Goal: Task Accomplishment & Management: Manage account settings

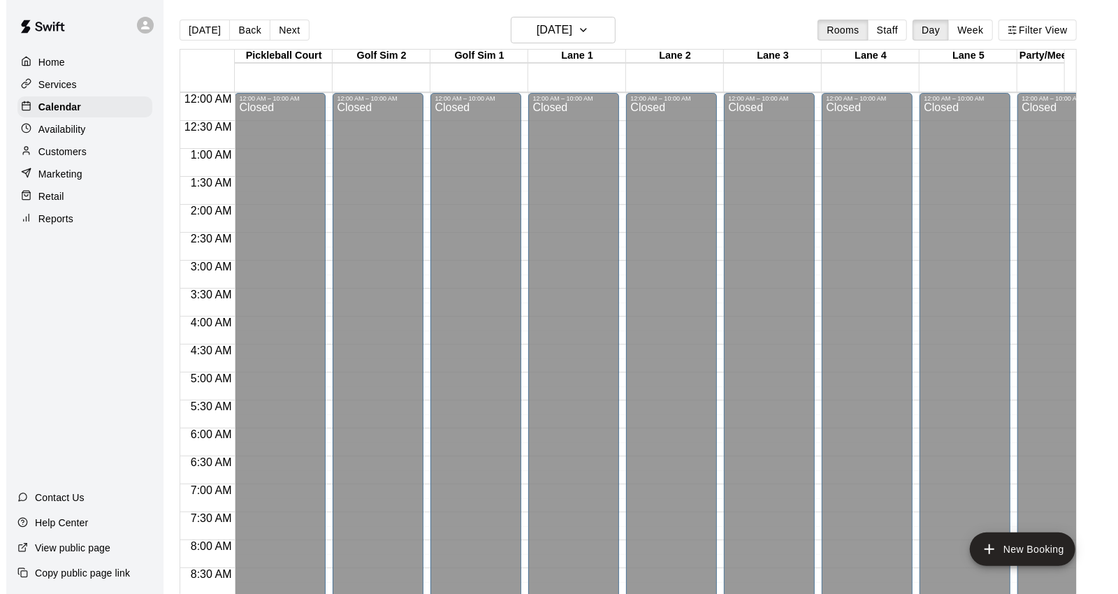
scroll to position [783, 0]
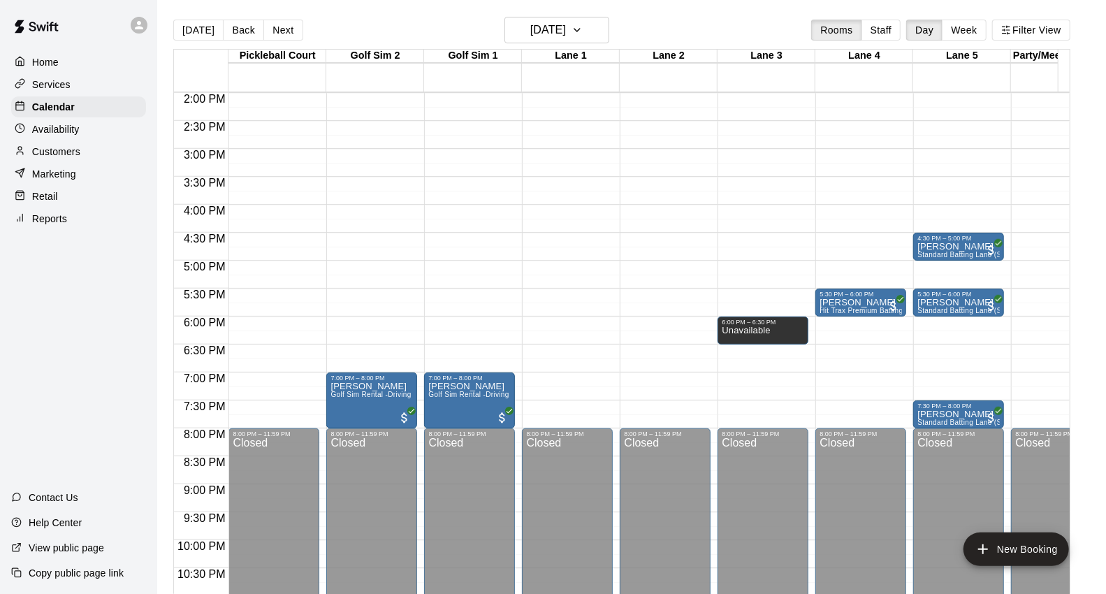
click at [394, 5] on main "[DATE] Back [DATE][DATE] Rooms Staff Day Week Filter View [GEOGRAPHIC_DATA] 20 …" at bounding box center [631, 308] width 949 height 616
click at [60, 157] on p "Customers" at bounding box center [56, 152] width 48 height 14
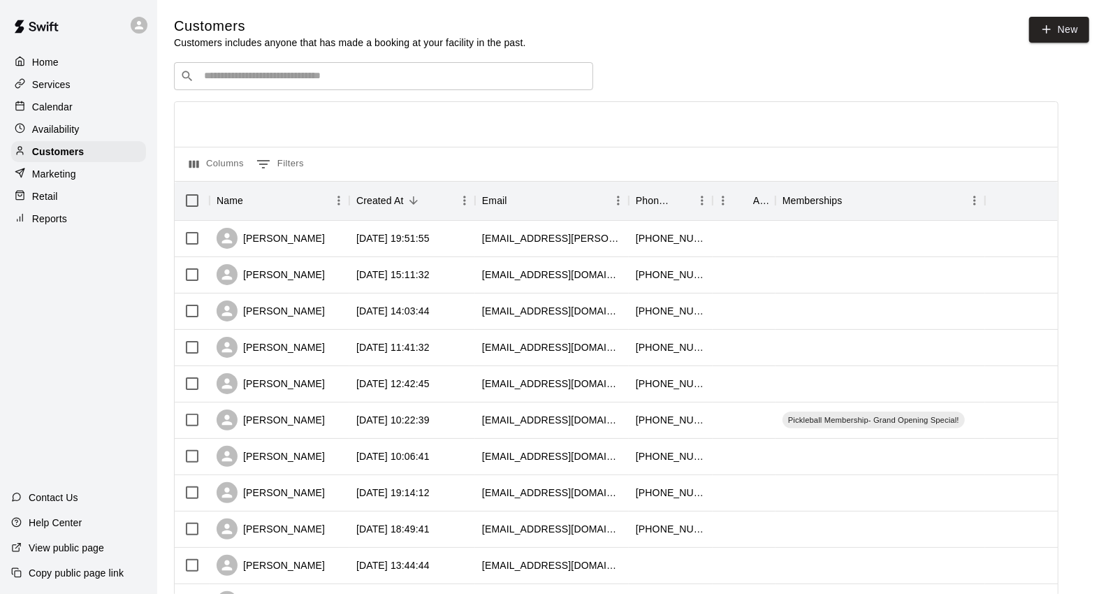
click at [222, 79] on input "Search customers by name or email" at bounding box center [393, 76] width 387 height 14
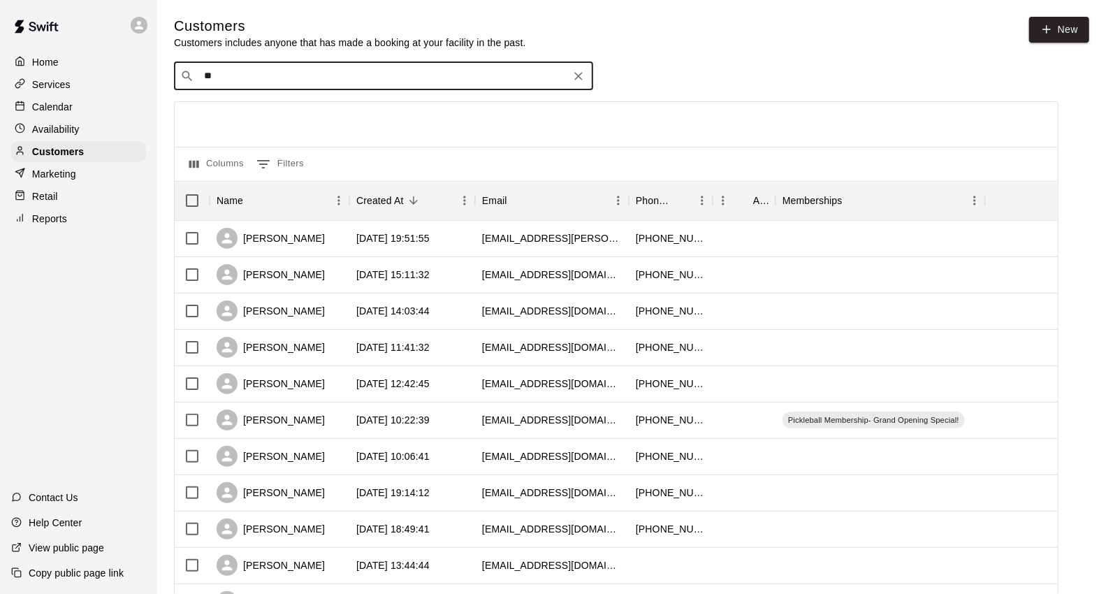
type input "***"
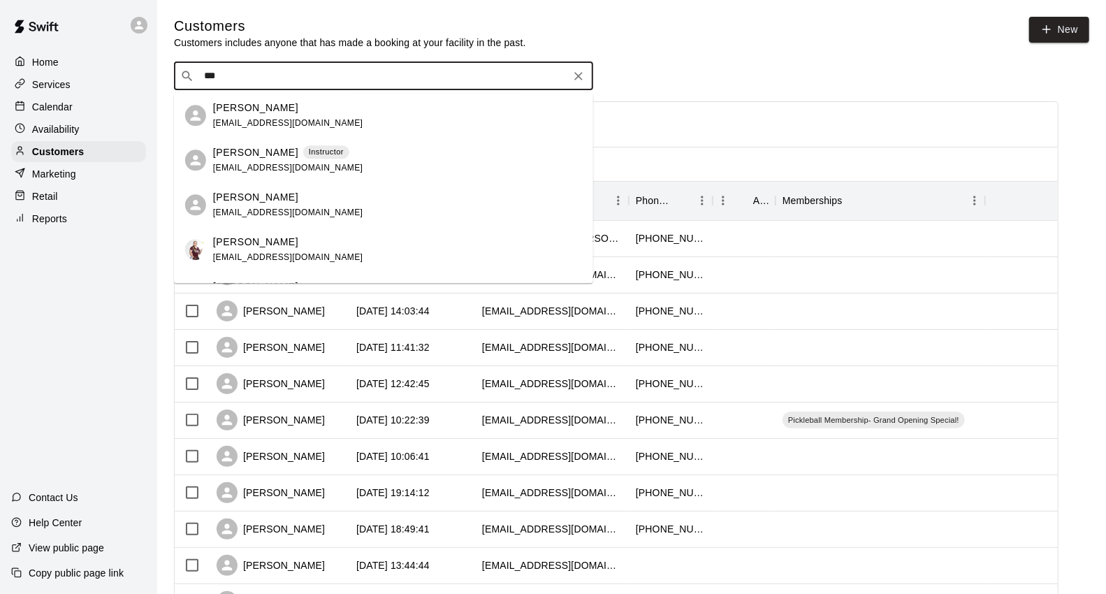
click at [267, 171] on span "[EMAIL_ADDRESS][DOMAIN_NAME]" at bounding box center [288, 168] width 150 height 10
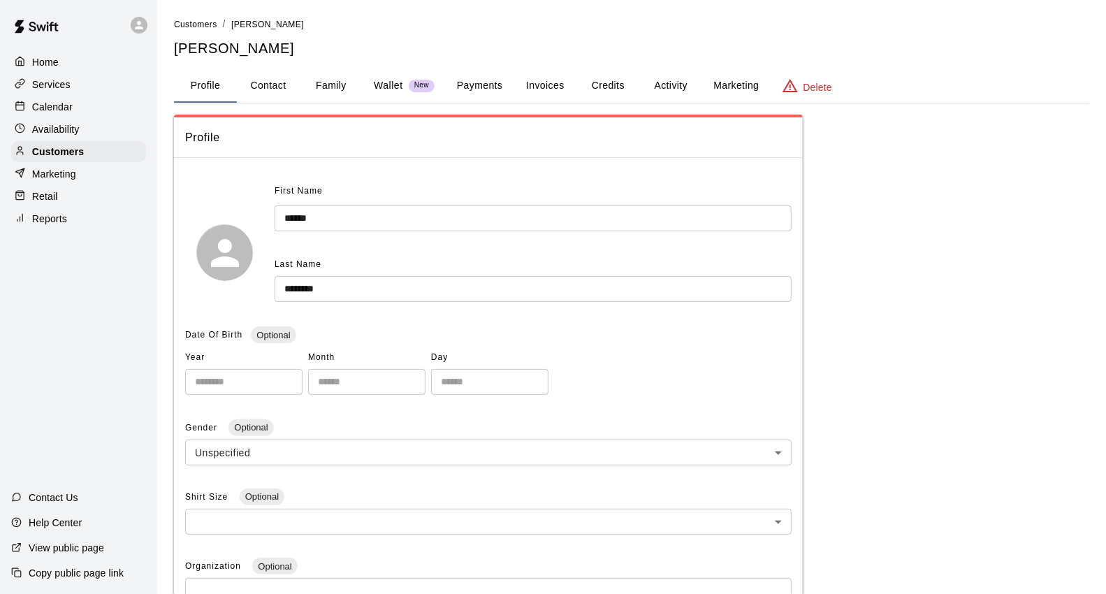
click at [655, 85] on button "Activity" at bounding box center [671, 86] width 63 height 34
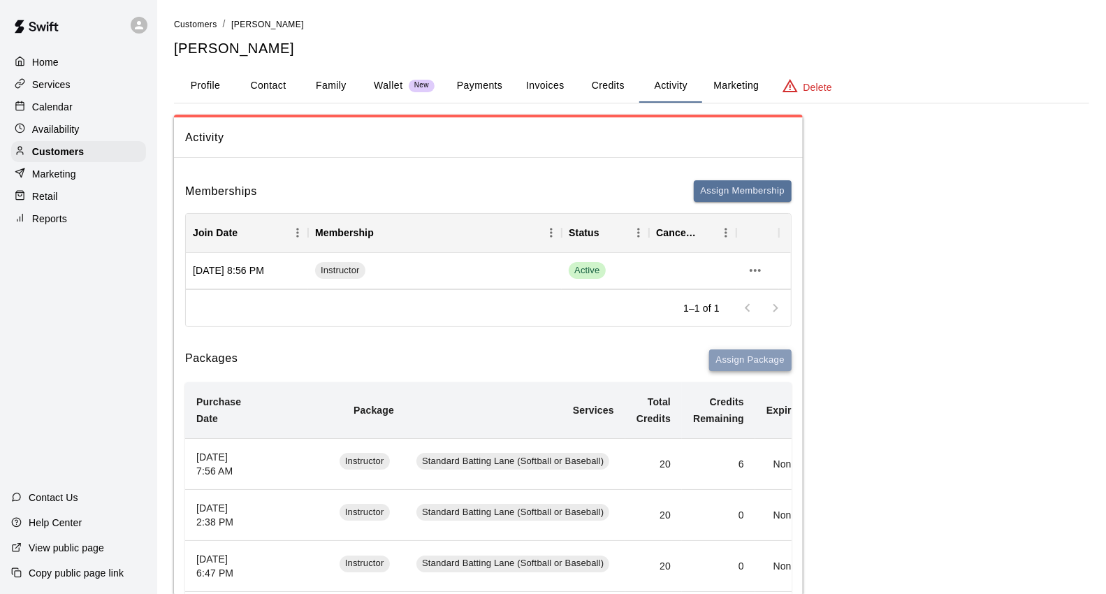
click at [730, 361] on button "Assign Package" at bounding box center [750, 360] width 82 height 22
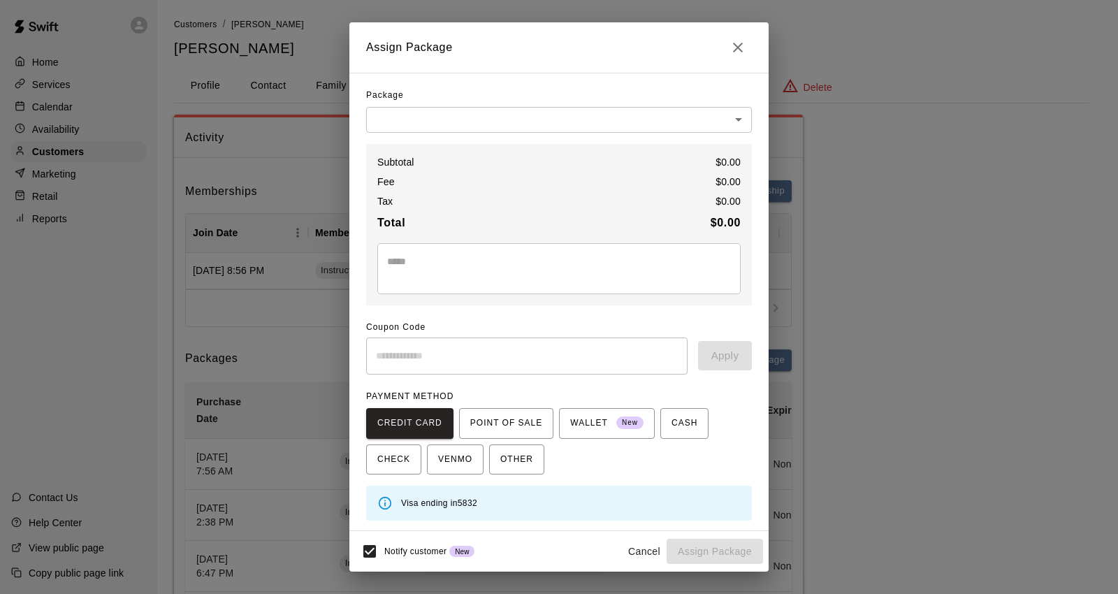
click at [435, 135] on div "Package ​ ​ Subtotal $ 0.00 Fee $ 0.00 Tax $ 0.00 Total $ 0.00 * ​ Coupon Code …" at bounding box center [559, 303] width 386 height 436
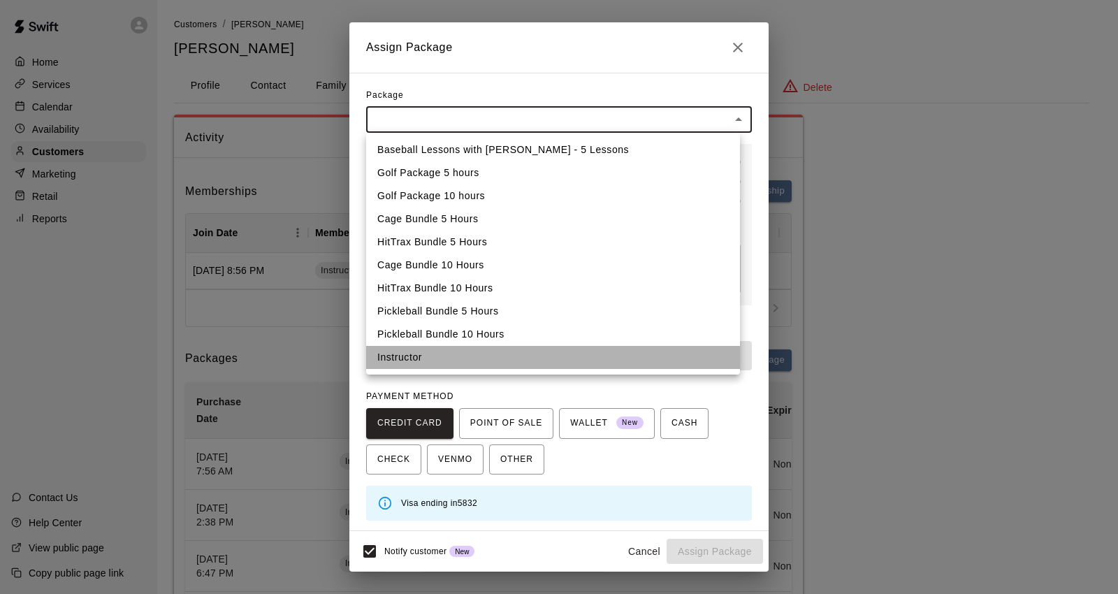
click at [432, 358] on li "Instructor" at bounding box center [553, 357] width 374 height 23
type input "**********"
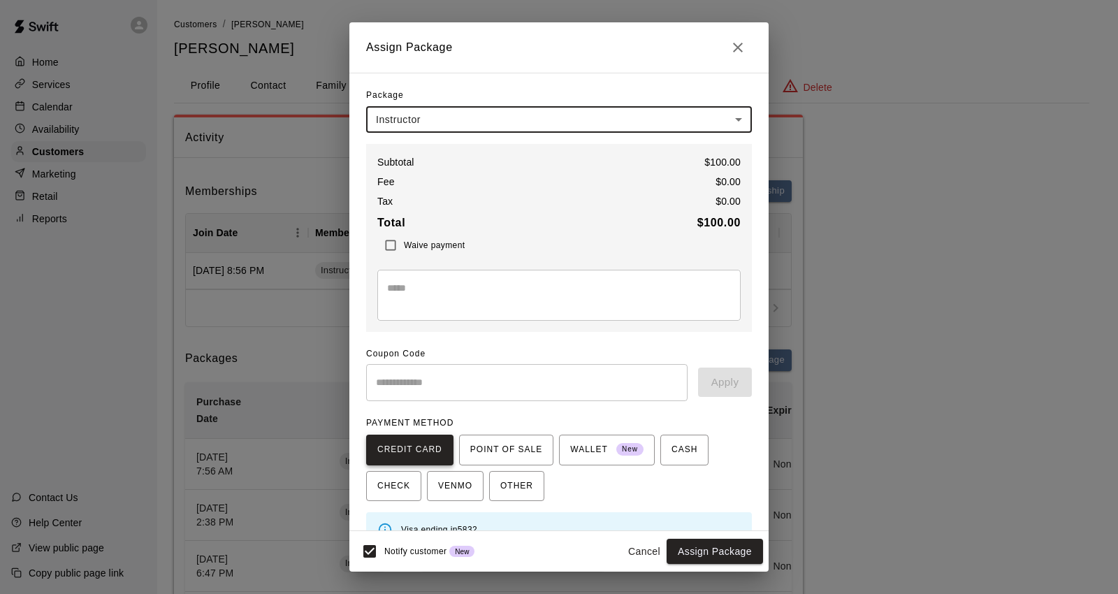
scroll to position [28, 0]
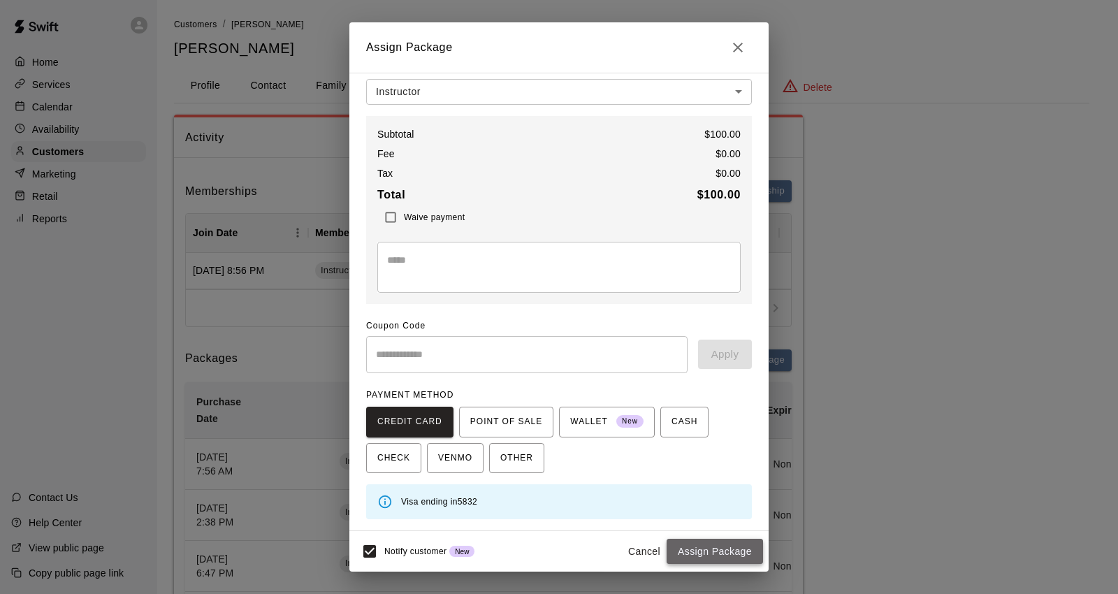
click at [720, 547] on button "Assign Package" at bounding box center [715, 552] width 96 height 26
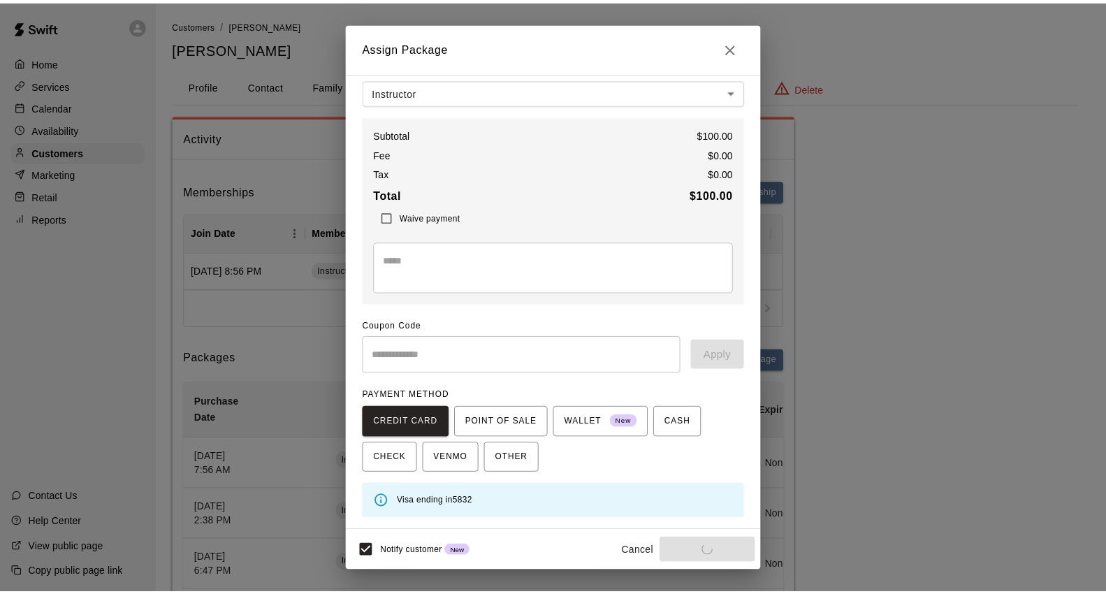
scroll to position [1, 0]
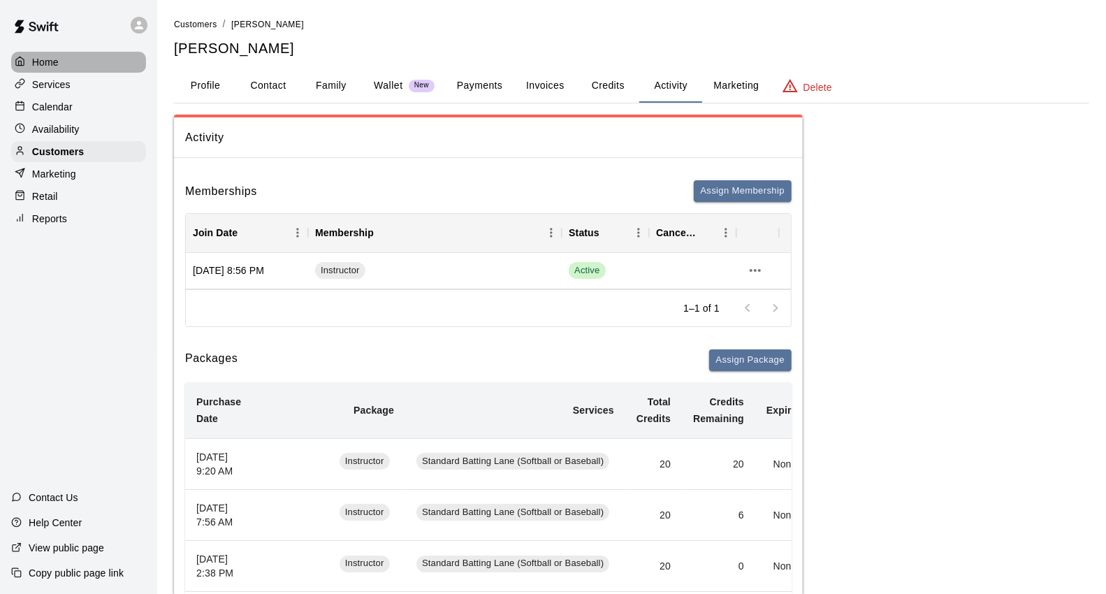
click at [28, 52] on div "Home" at bounding box center [78, 62] width 135 height 21
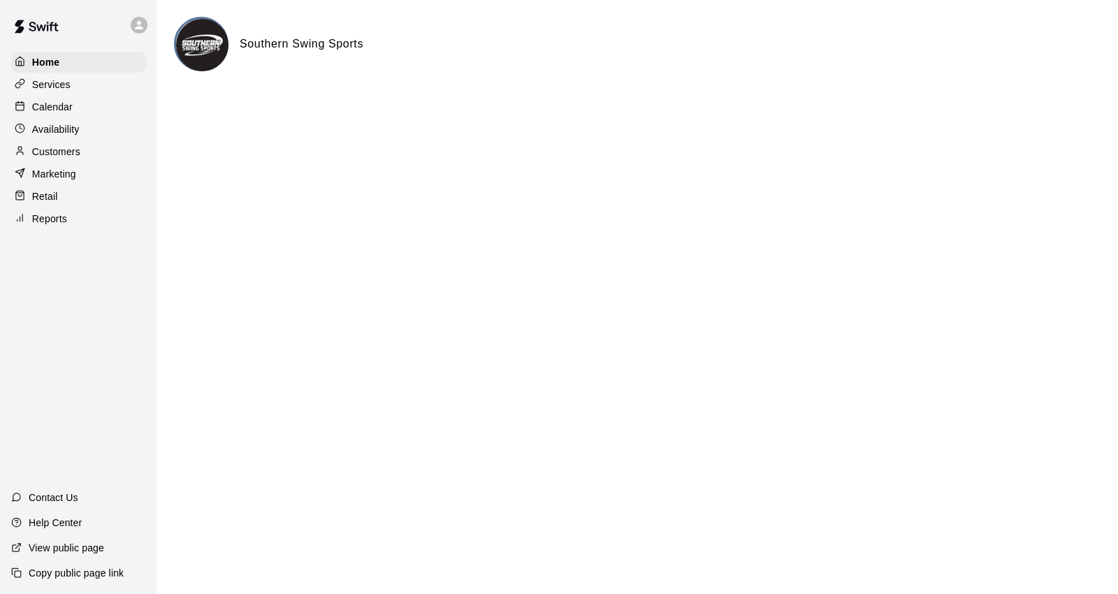
click at [55, 114] on p "Calendar" at bounding box center [52, 107] width 41 height 14
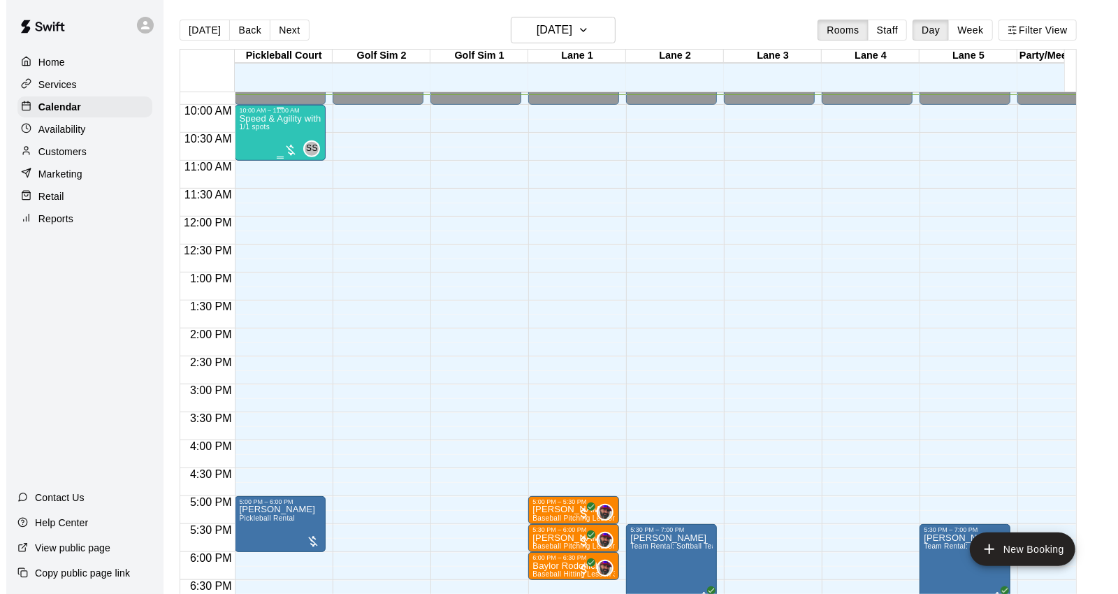
scroll to position [535, 0]
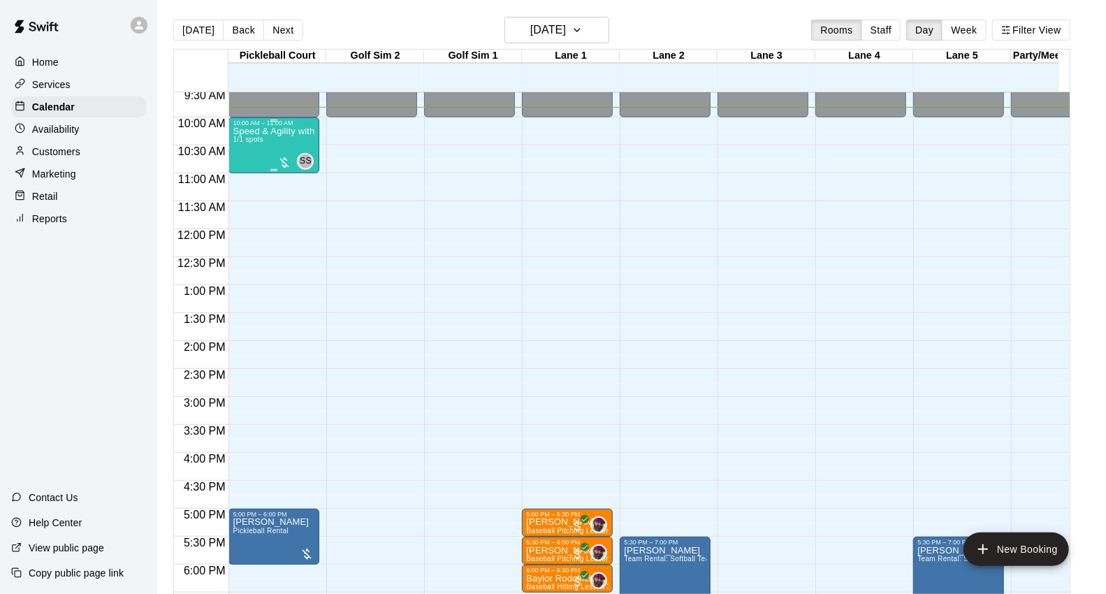
click at [287, 143] on div "Speed & Agility with [PERSON_NAME] 1/1 spots" at bounding box center [274, 424] width 82 height 594
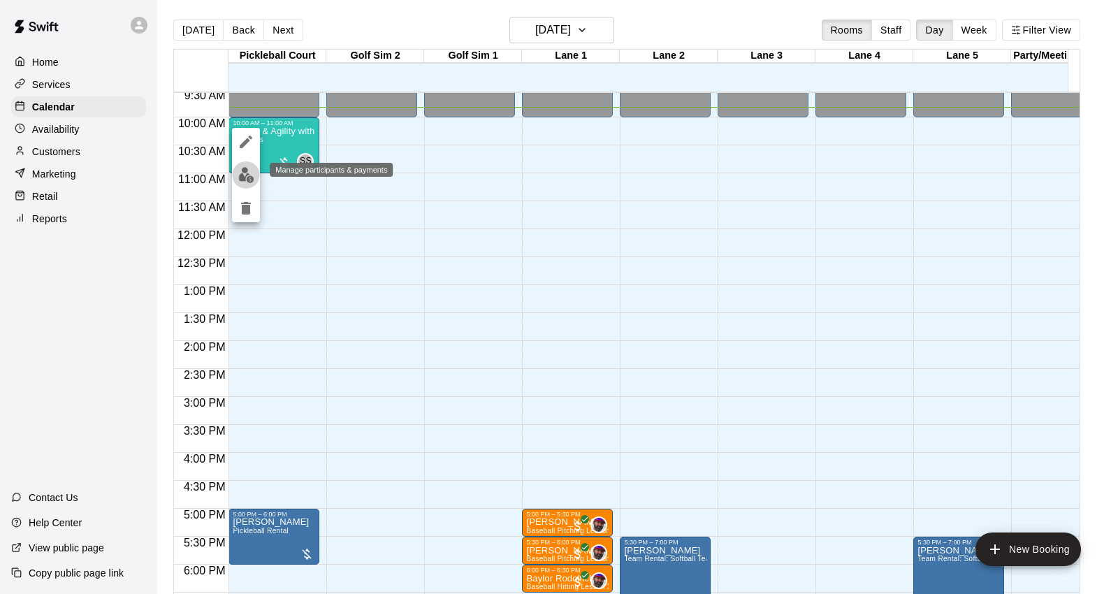
click at [250, 178] on img "edit" at bounding box center [246, 175] width 16 height 16
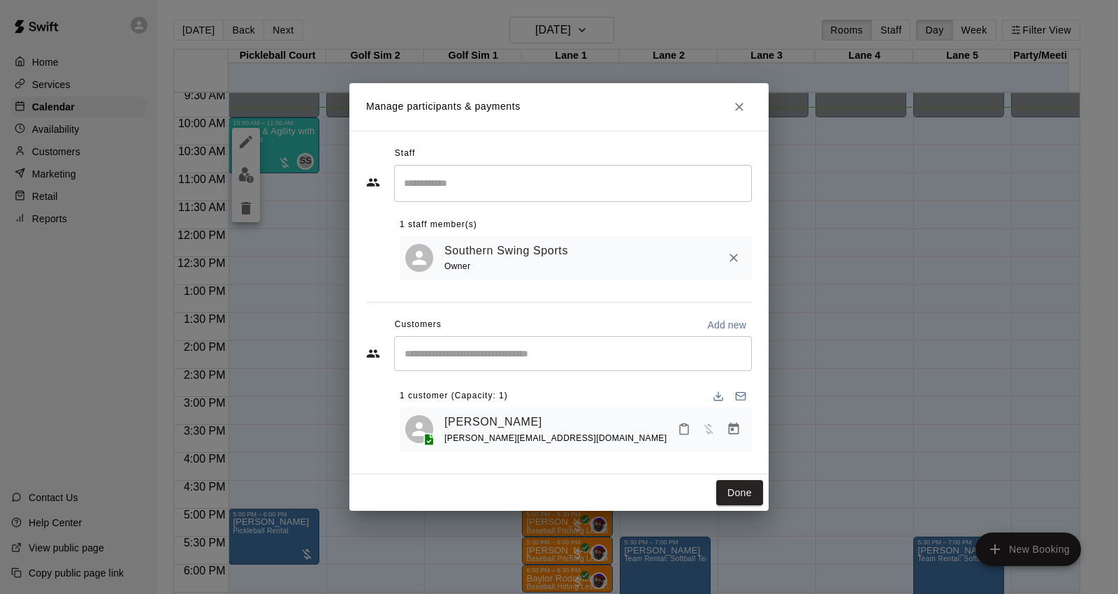
click at [736, 428] on icon "Manage bookings & payment" at bounding box center [734, 429] width 14 height 14
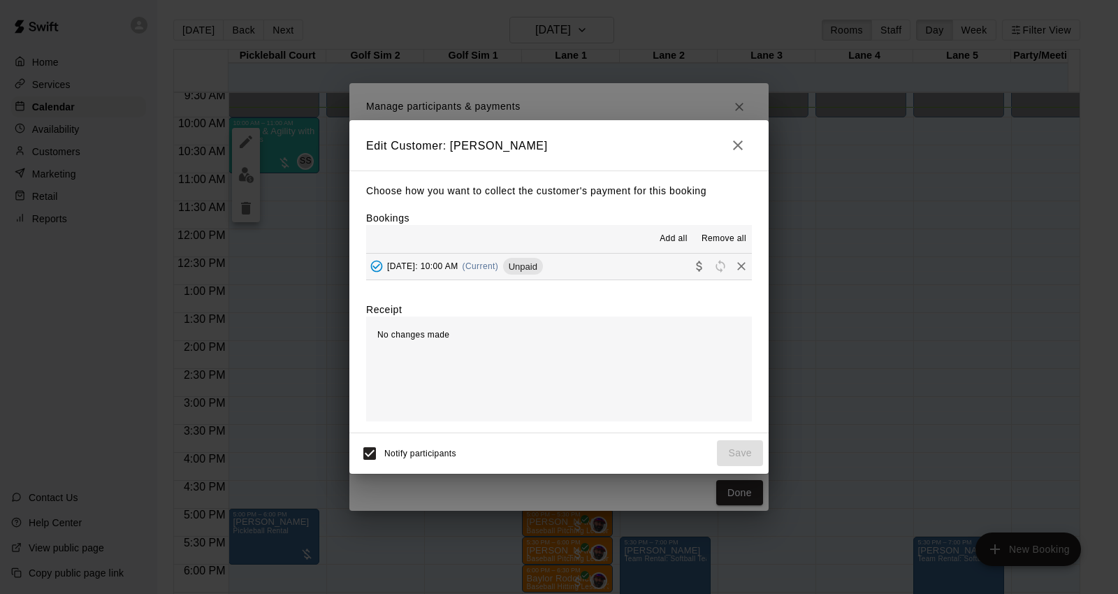
click at [644, 271] on button "[DATE]: 10:00 AM (Current) Unpaid" at bounding box center [559, 267] width 386 height 26
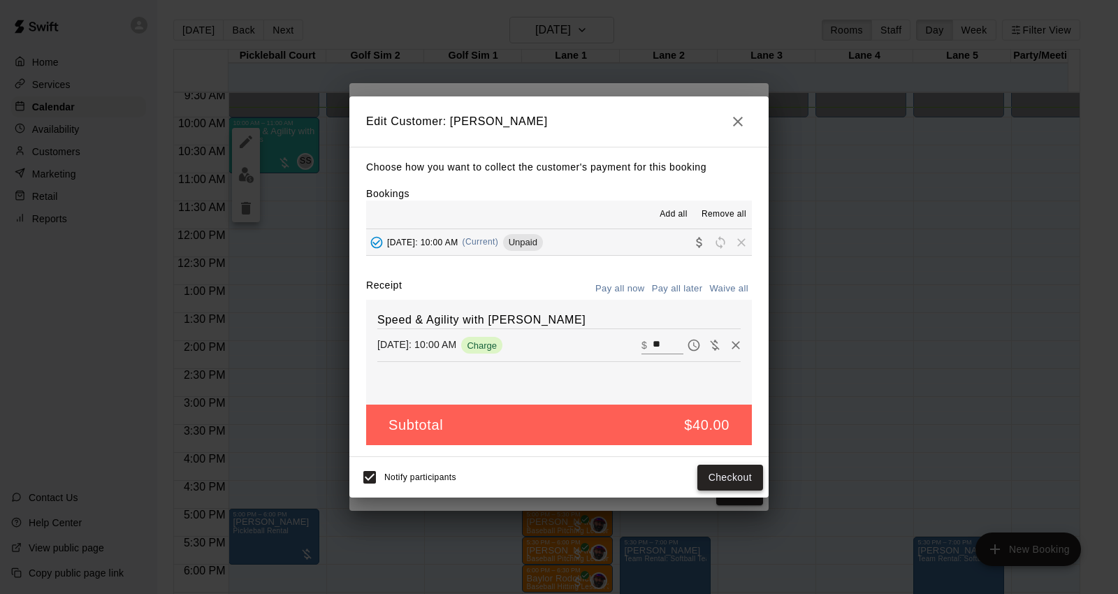
click at [712, 476] on button "Checkout" at bounding box center [731, 478] width 66 height 26
